Goal: Transaction & Acquisition: Purchase product/service

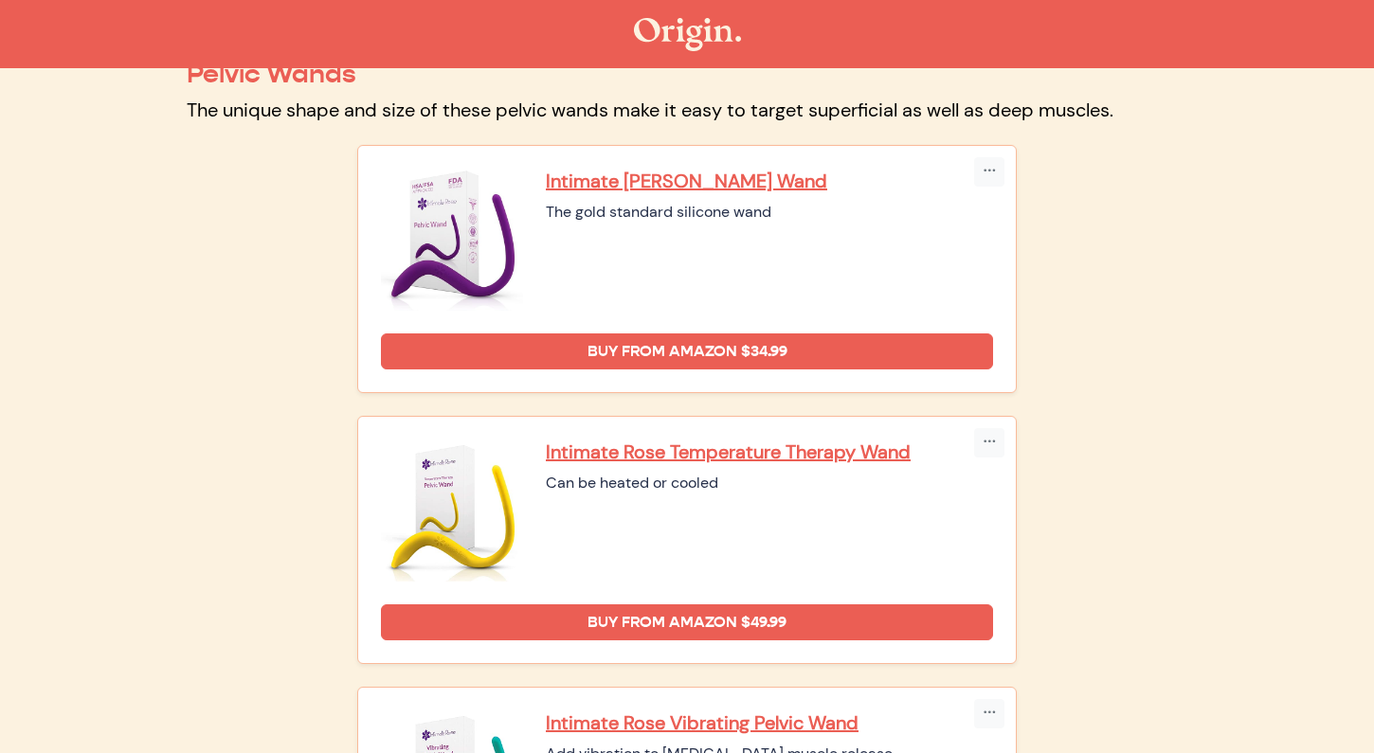
scroll to position [141, 0]
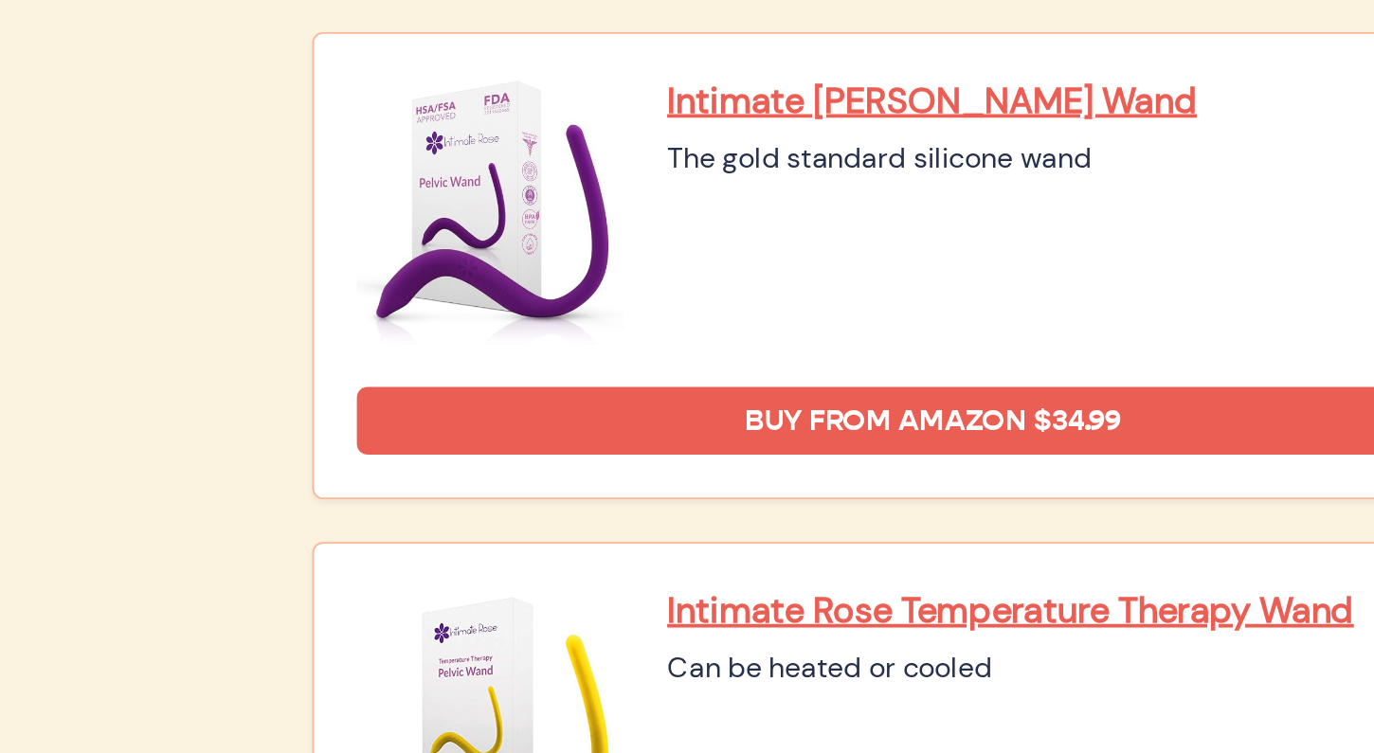
click at [408, 263] on img at bounding box center [452, 227] width 142 height 142
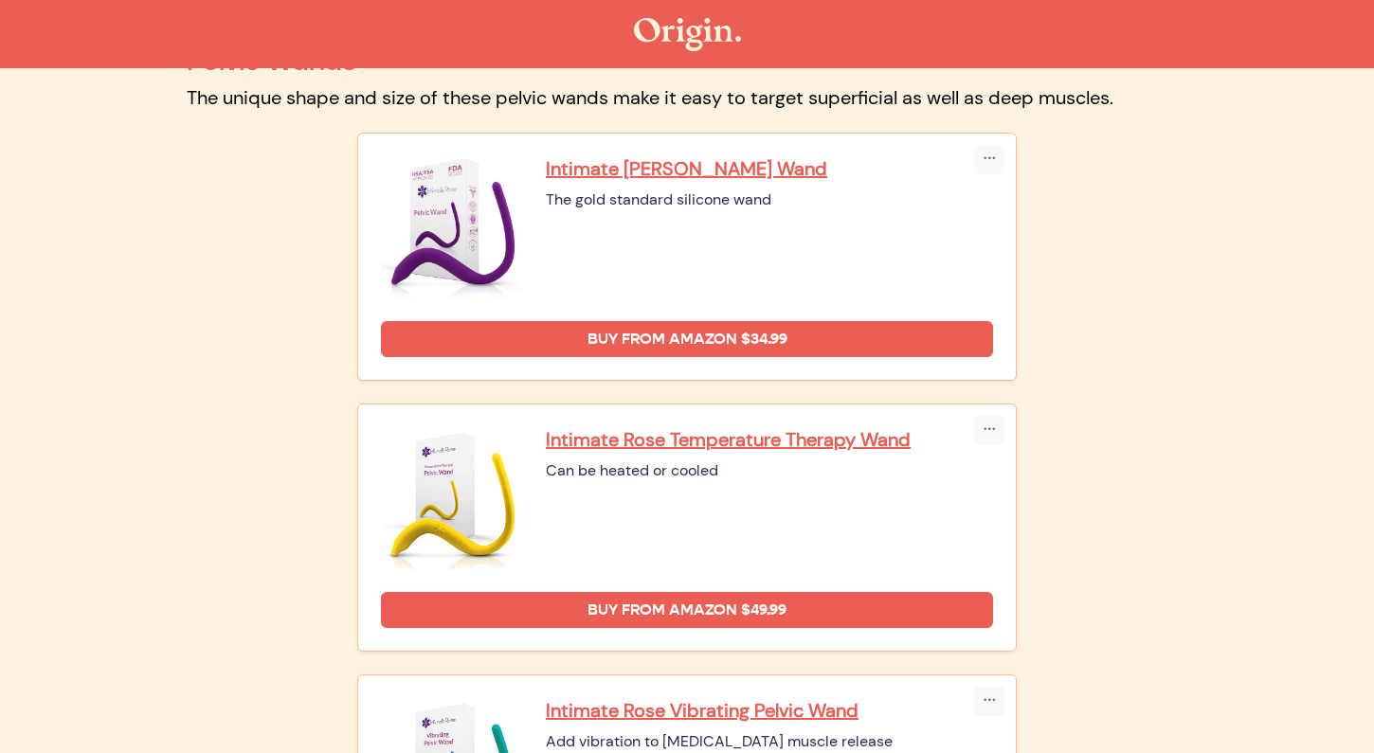
scroll to position [0, 0]
